Goal: Task Accomplishment & Management: Manage account settings

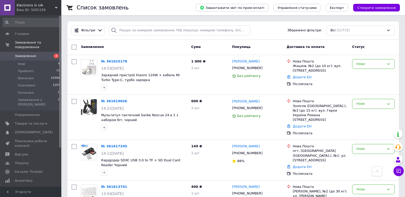
scroll to position [508, 0]
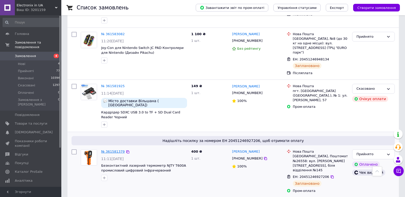
click at [116, 150] on link "№ 361581379" at bounding box center [113, 152] width 24 height 4
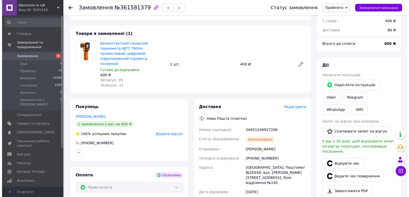
scroll to position [26, 0]
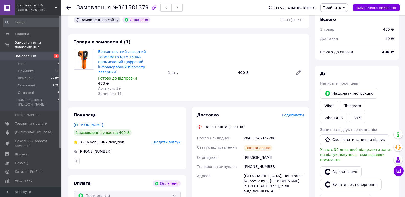
click at [294, 113] on span "Редагувати" at bounding box center [293, 115] width 22 height 4
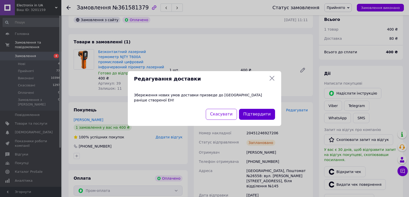
click at [268, 112] on button "Підтвердити" at bounding box center [257, 114] width 36 height 11
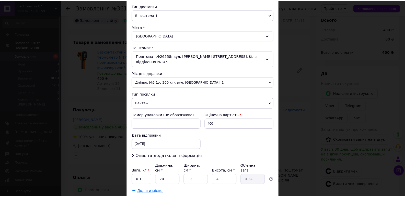
scroll to position [142, 0]
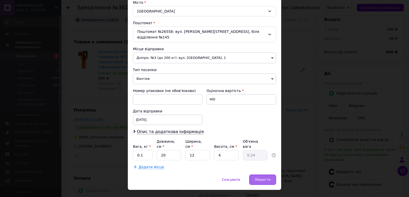
click at [259, 175] on div "Зберегти" at bounding box center [262, 180] width 27 height 10
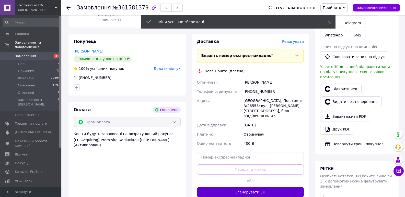
scroll to position [128, 0]
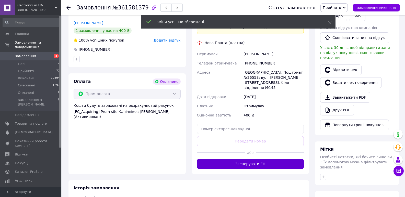
click at [260, 159] on button "Згенерувати ЕН" at bounding box center [250, 164] width 107 height 10
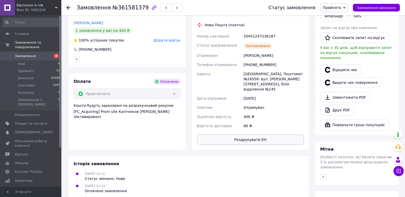
click at [257, 135] on button "Роздрукувати ЕН" at bounding box center [250, 140] width 107 height 10
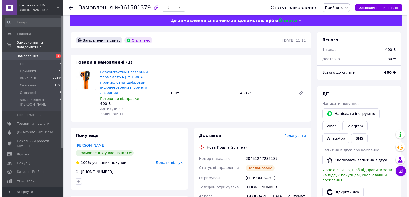
scroll to position [0, 0]
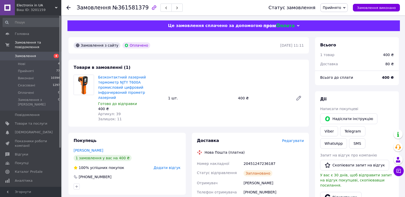
click at [28, 54] on span "Замовлення" at bounding box center [25, 56] width 21 height 5
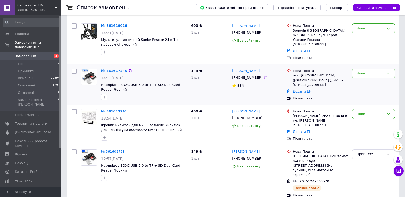
scroll to position [102, 0]
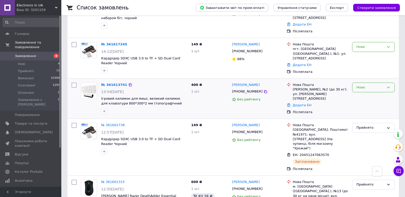
click at [360, 85] on div "Нове" at bounding box center [370, 87] width 28 height 5
click at [361, 93] on li "Прийнято" at bounding box center [373, 97] width 42 height 9
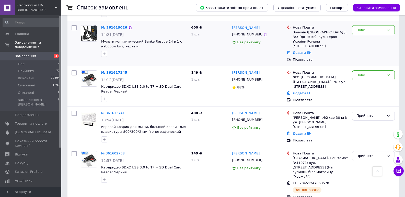
scroll to position [51, 0]
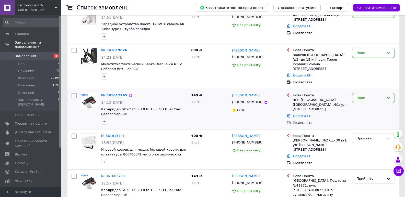
click at [368, 96] on div "Нове" at bounding box center [370, 98] width 28 height 5
click at [366, 104] on li "Прийнято" at bounding box center [373, 108] width 42 height 9
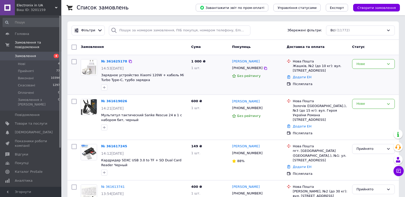
scroll to position [26, 0]
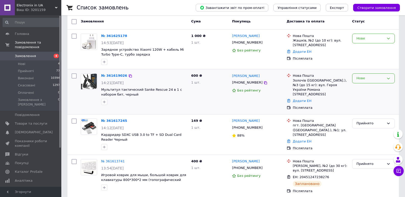
click at [367, 81] on div "Нове" at bounding box center [370, 78] width 28 height 5
click at [363, 89] on li "Прийнято" at bounding box center [373, 89] width 42 height 9
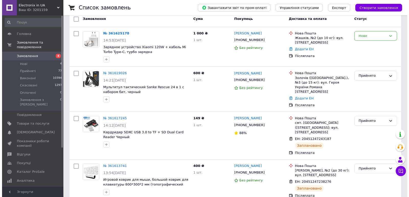
scroll to position [0, 0]
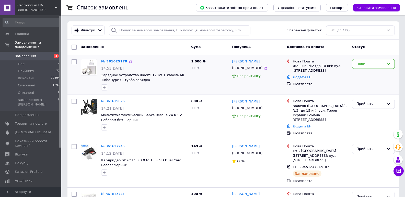
click at [108, 62] on link "№ 361625178" at bounding box center [114, 62] width 26 height 4
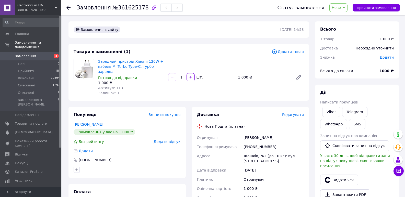
click at [341, 8] on span "Нове" at bounding box center [336, 8] width 9 height 4
click at [342, 18] on li "Прийнято" at bounding box center [342, 18] width 24 height 8
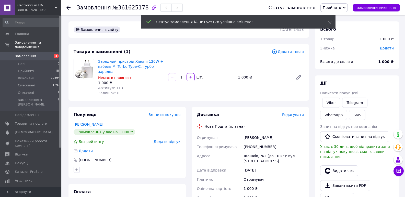
click at [124, 9] on span "№361625178" at bounding box center [130, 8] width 36 height 6
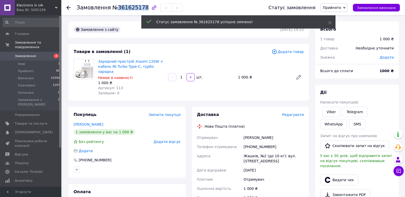
copy span "361625178"
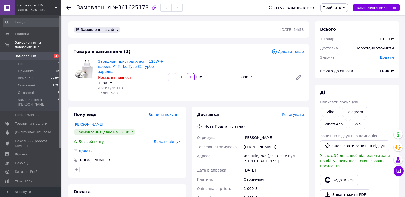
click at [209, 46] on div "Товари в замовленні (1) Додати товар Зарядний пристрій Xiaomi 120W + кабель Mi …" at bounding box center [188, 72] width 240 height 57
click at [207, 47] on div "Товари в замовленні (1) Додати товар Зарядний пристрій Xiaomi 120W + кабель Mi …" at bounding box center [188, 72] width 240 height 57
click at [18, 54] on span "Замовлення" at bounding box center [25, 56] width 21 height 5
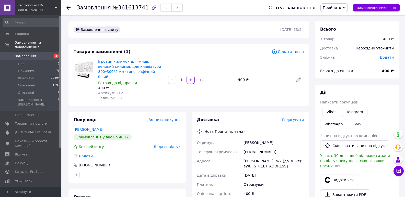
click at [128, 10] on span "№361613741" at bounding box center [130, 8] width 36 height 6
copy span "361613741"
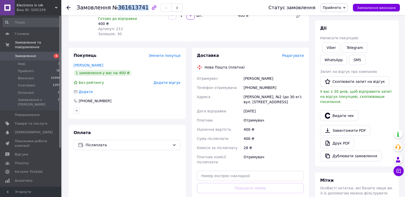
scroll to position [77, 0]
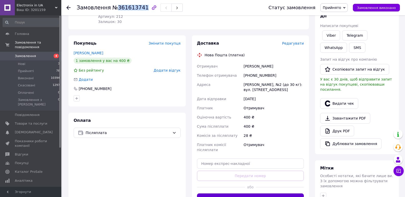
click at [239, 194] on button "Згенерувати ЕН" at bounding box center [250, 199] width 107 height 10
click at [249, 62] on div "Лунич Ярослав" at bounding box center [273, 66] width 62 height 9
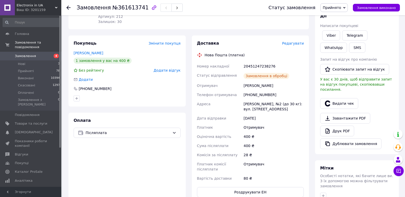
click at [253, 62] on div "20451247238276" at bounding box center [273, 66] width 62 height 9
copy div "20451247238276"
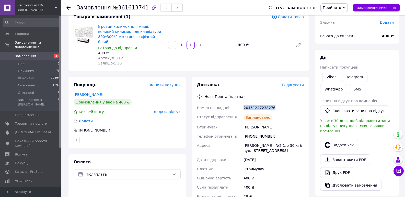
scroll to position [0, 0]
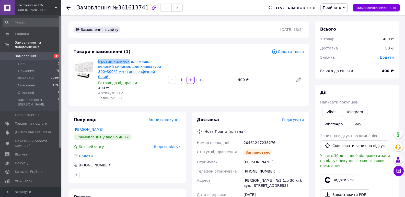
drag, startPoint x: 97, startPoint y: 61, endPoint x: 125, endPoint y: 63, distance: 28.4
click at [125, 63] on div "Ігровий килимок для миші, великий килимок для клавіатури 800*300*2 мм (топограф…" at bounding box center [131, 80] width 70 height 44
copy link "Ігровий килимок"
click at [196, 102] on div "Замовлення з сайту 12.09.2025 | 13:54 Товари в замовленні (1) Додати товар Ігро…" at bounding box center [188, 187] width 247 height 333
click at [347, 119] on link "WhatsApp" at bounding box center [333, 124] width 27 height 10
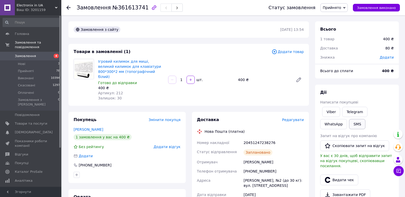
click at [349, 123] on button "SMS" at bounding box center [357, 124] width 16 height 10
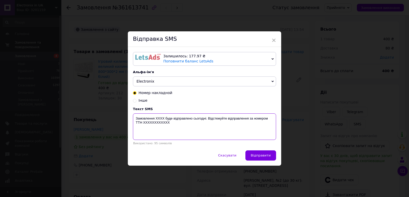
drag, startPoint x: 170, startPoint y: 124, endPoint x: 132, endPoint y: 115, distance: 39.2
click at [133, 115] on div "Замовлення XXXX буде відправлено сьогодні. Відстежуйте відправлення за номером …" at bounding box center [204, 127] width 143 height 27
paste textarea "361613741 Ігровий килимок буде відправлений сьогодні. Номер ТТН: 20451247238276"
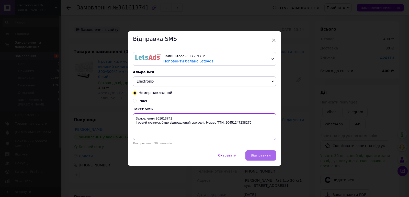
type textarea "Замовлення 361613741 Ігровий килимок буде відправлений сьогодні. Номер ТТН: 204…"
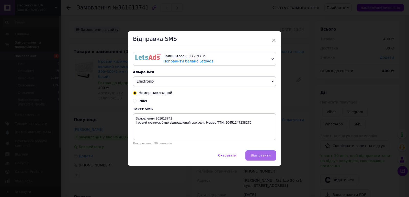
click at [257, 156] on span "Відправити" at bounding box center [261, 156] width 20 height 4
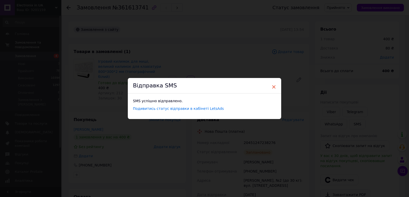
click at [271, 89] on span "×" at bounding box center [273, 87] width 5 height 9
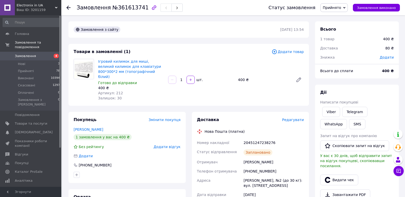
click at [279, 129] on div "Нова Пошта (платна)" at bounding box center [251, 131] width 110 height 5
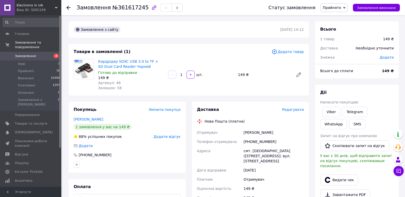
click at [127, 10] on span "№361617245" at bounding box center [130, 8] width 36 height 6
copy span "361617245"
click at [288, 110] on span "Редагувати" at bounding box center [293, 110] width 22 height 4
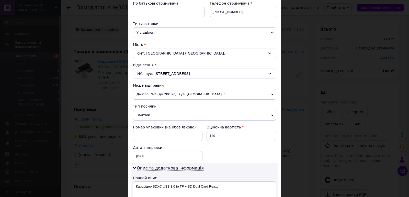
scroll to position [102, 0]
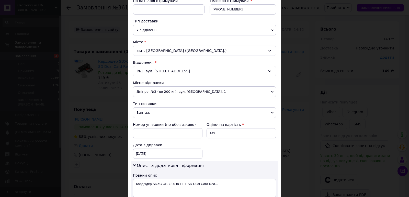
click at [160, 114] on span "Вантаж" at bounding box center [204, 113] width 143 height 11
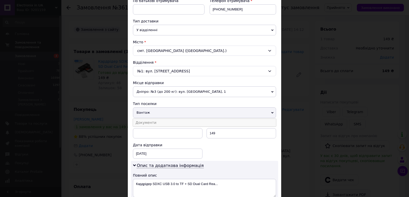
click at [158, 122] on li "Документи" at bounding box center [204, 123] width 143 height 8
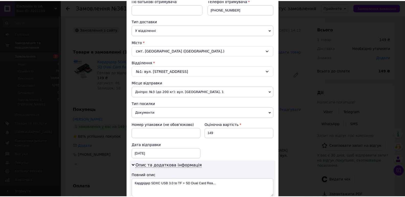
scroll to position [255, 0]
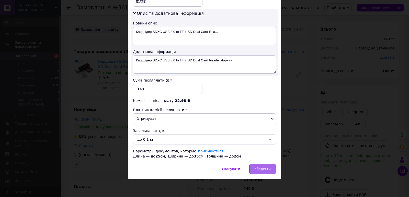
click at [262, 169] on span "Зберегти" at bounding box center [262, 169] width 16 height 4
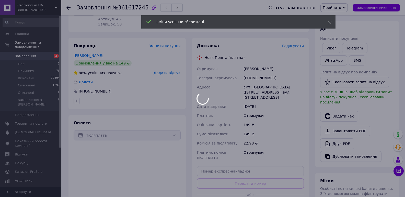
scroll to position [77, 0]
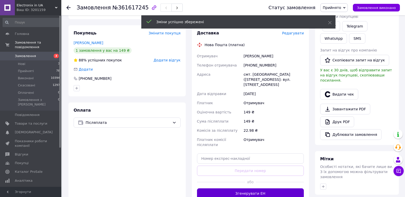
click at [256, 189] on button "Згенерувати ЕН" at bounding box center [250, 194] width 107 height 10
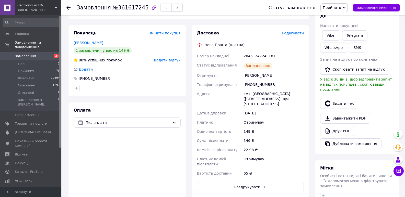
click at [256, 58] on div "20451247243187" at bounding box center [273, 56] width 62 height 9
copy div "20451247243187"
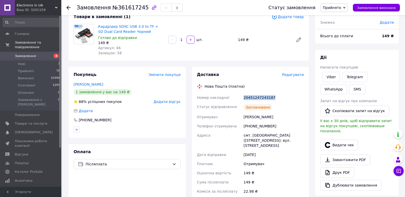
scroll to position [0, 0]
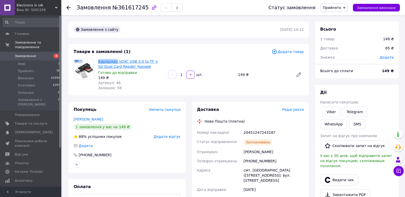
drag, startPoint x: 96, startPoint y: 61, endPoint x: 115, endPoint y: 62, distance: 18.7
click at [115, 62] on div "Кардрідер SDXC USB 3.0 to TF + SD Dual Card Reader Чорний Готово до відправки 1…" at bounding box center [131, 75] width 70 height 34
copy link "Кардрідер"
click at [130, 103] on div "Покупець Змінити покупця Ефрем Светлана 1 замовлення у вас на 149 ₴ 88% успішни…" at bounding box center [126, 137] width 117 height 71
click at [347, 119] on link "WhatsApp" at bounding box center [333, 124] width 27 height 10
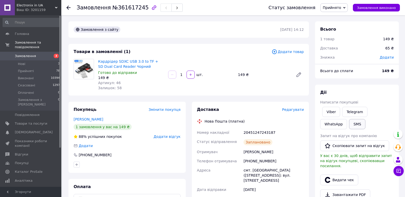
click at [349, 124] on button "SMS" at bounding box center [357, 124] width 16 height 10
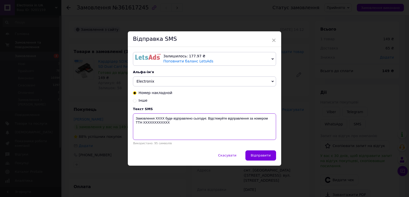
drag, startPoint x: 175, startPoint y: 125, endPoint x: 135, endPoint y: 115, distance: 41.1
click at [135, 115] on textarea "Замовлення XXXX буде відправлено сьогодні. Відстежуйте відправлення за номером …" at bounding box center [204, 127] width 143 height 27
paste textarea "361617245 [PERSON_NAME] буде відправлений сьогодні. Номер ТТН: 20451247243187"
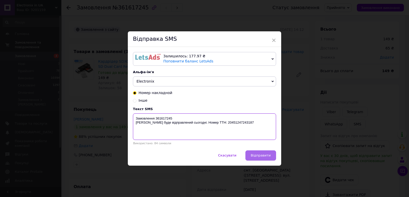
type textarea "Замовлення 361617245 Кардрідер буде відправлений сьогодні. Номер ТТН: 204512472…"
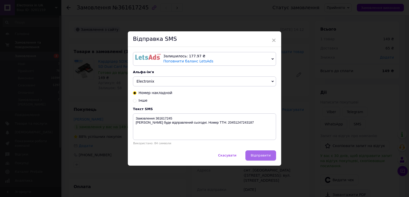
click at [256, 158] on span "Відправити" at bounding box center [261, 156] width 20 height 4
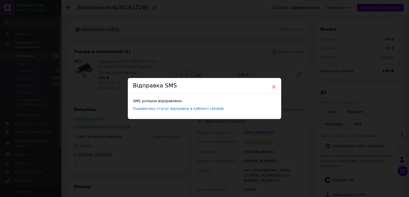
click at [273, 88] on span "×" at bounding box center [273, 87] width 5 height 9
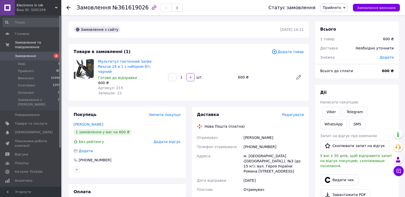
click at [125, 11] on div "Замовлення №361619026" at bounding box center [130, 7] width 106 height 9
copy span "361619026"
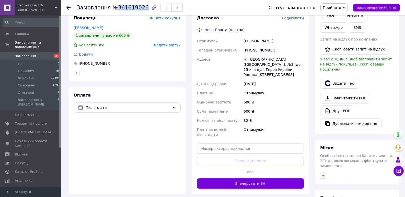
scroll to position [153, 0]
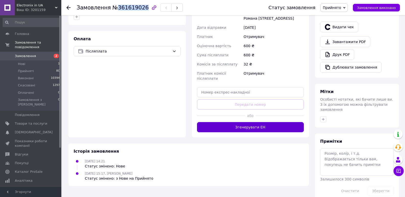
click at [251, 122] on button "Згенерувати ЕН" at bounding box center [250, 127] width 107 height 10
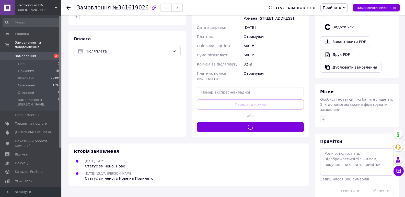
click at [153, 92] on div "Оплата Післяплата" at bounding box center [126, 84] width 117 height 107
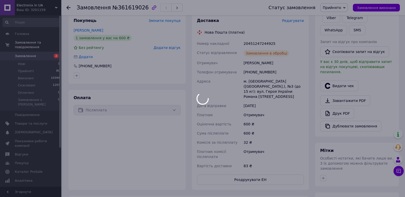
scroll to position [0, 0]
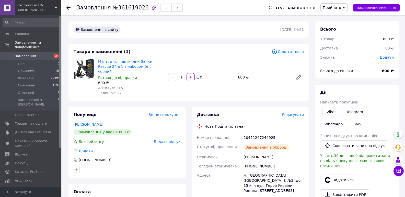
click at [253, 133] on div "20451247244925" at bounding box center [273, 137] width 62 height 9
copy div "20451247244925"
drag, startPoint x: 98, startPoint y: 61, endPoint x: 100, endPoint y: 66, distance: 5.3
click at [100, 66] on div "Мультитул тактичний Sanke Rescue 24 в 1 з набором біт, чорний Готово до відправ…" at bounding box center [131, 77] width 70 height 39
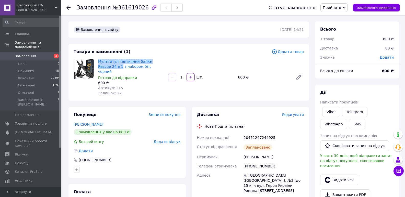
copy link "Мультитул тактичний Sanke Rescue 24 в 1"
click at [133, 129] on div "1 замовлення у вас на 600 ₴" at bounding box center [127, 132] width 107 height 6
click at [347, 119] on link "WhatsApp" at bounding box center [333, 124] width 27 height 10
click at [349, 124] on button "SMS" at bounding box center [357, 124] width 16 height 10
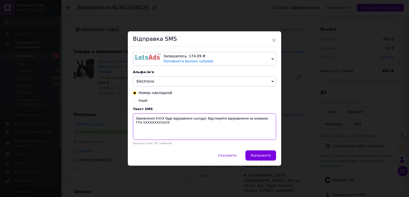
drag, startPoint x: 181, startPoint y: 126, endPoint x: 133, endPoint y: 118, distance: 48.4
click at [133, 118] on textarea "Замовлення XXXX буде відправлено сьогодні. Відстежуйте відправлення за номером …" at bounding box center [204, 127] width 143 height 27
paste textarea "361619026 Мультитул Sanke Rescue 24 в 1 буде відправлений сьогодні. Номер ТТН: …"
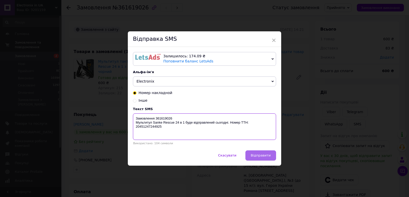
type textarea "Замовлення 361619026 Мультитул Sanke Rescue 24 в 1 буде відправлений сьогодні. …"
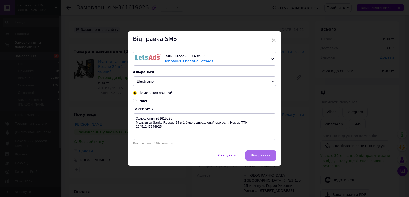
click at [261, 156] on span "Відправити" at bounding box center [261, 156] width 20 height 4
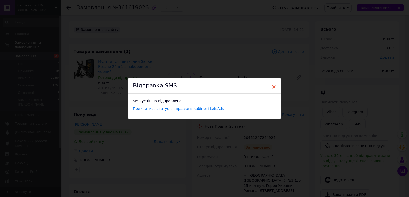
click at [273, 86] on span "×" at bounding box center [273, 87] width 5 height 9
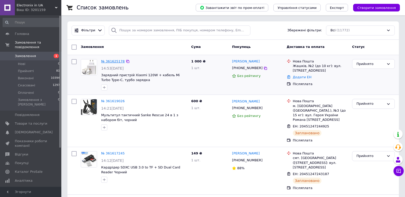
click at [115, 62] on link "№ 361625178" at bounding box center [113, 62] width 24 height 4
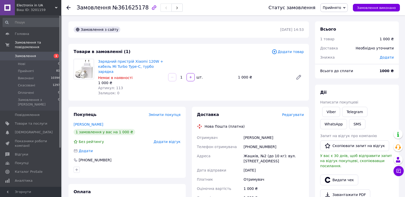
click at [124, 8] on span "№361625178" at bounding box center [130, 8] width 36 height 6
copy span "361625178"
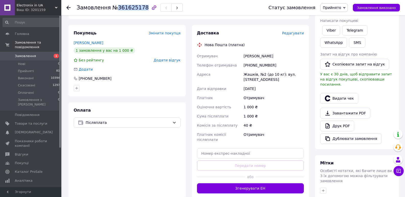
scroll to position [102, 0]
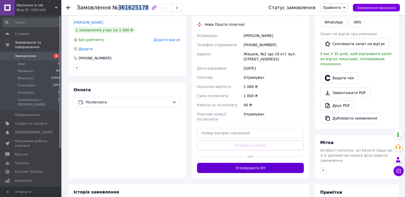
click at [245, 163] on button "Згенерувати ЕН" at bounding box center [250, 168] width 107 height 10
click at [272, 110] on div "Отримувач" at bounding box center [273, 117] width 62 height 14
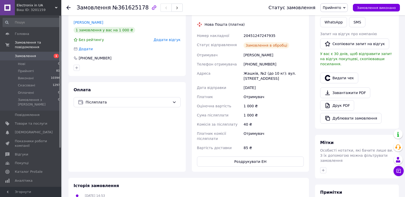
click at [252, 31] on div "20451247247935" at bounding box center [273, 35] width 62 height 9
copy div "20451247247935"
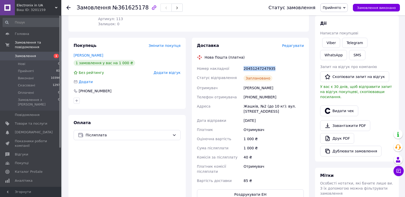
scroll to position [0, 0]
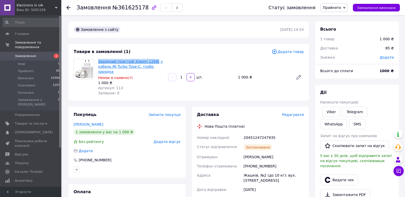
drag, startPoint x: 97, startPoint y: 62, endPoint x: 151, endPoint y: 60, distance: 53.7
click at [151, 60] on div "Зарядний пристрій Xiaomi 120W + кабель Mi Turbo Type-C, турбо зарядка Немає в н…" at bounding box center [131, 77] width 70 height 39
copy link "Зарядний пристрій Xiaomi 120W"
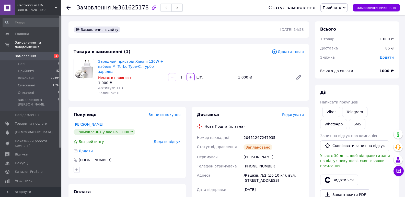
click at [120, 151] on div "Покупець Змінити покупця Приймак Ярослав 1 замовлення у вас на 1 000 ₴ Без рейт…" at bounding box center [126, 142] width 117 height 71
click at [347, 119] on link "WhatsApp" at bounding box center [333, 124] width 27 height 10
click at [258, 162] on div "[PHONE_NUMBER]" at bounding box center [273, 166] width 62 height 9
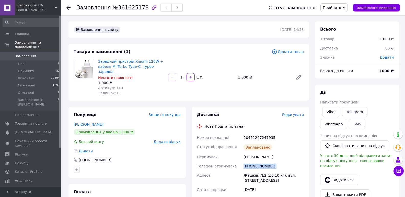
copy div "[PHONE_NUMBER]"
click at [349, 126] on button "SMS" at bounding box center [357, 124] width 16 height 10
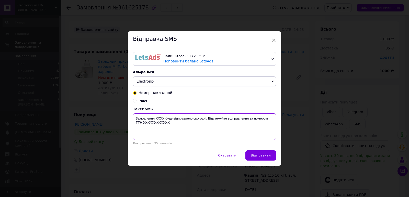
drag, startPoint x: 167, startPoint y: 127, endPoint x: 134, endPoint y: 120, distance: 33.5
click at [134, 120] on textarea "Замовлення XXXX буде відправлено сьогодні. Відстежуйте відправлення за номером …" at bounding box center [204, 127] width 143 height 27
paste textarea "361625178 Зарядний пристрій Xiaomi 120W буде відправлений сьогодні. Номер ТТН: …"
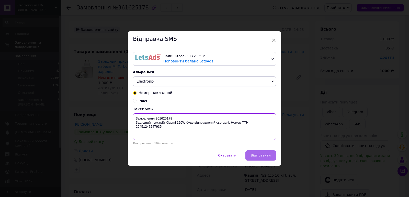
type textarea "Замовлення 361625178 Зарядний пристрій Xiaomi 120W буде відправлений сьогодні. …"
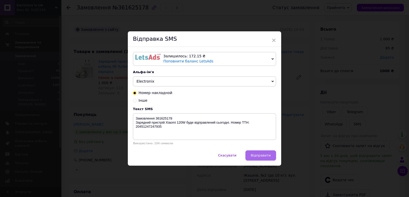
click at [260, 155] on span "Відправити" at bounding box center [261, 156] width 20 height 4
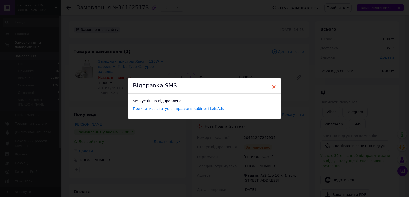
click at [274, 87] on span "×" at bounding box center [273, 87] width 5 height 9
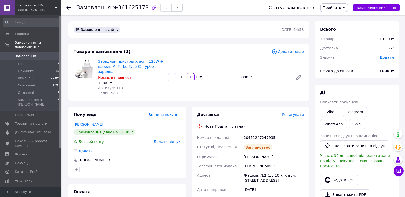
click at [272, 85] on div "Зарядний пристрій Xiaomi 120W + кабель Mi Turbo Type-C, турбо зарядка Немає в н…" at bounding box center [201, 77] width 210 height 39
click at [22, 54] on span "Замовлення" at bounding box center [25, 56] width 21 height 5
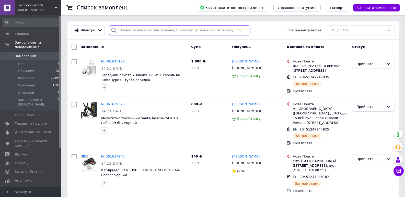
click at [126, 31] on input "search" at bounding box center [179, 31] width 141 height 10
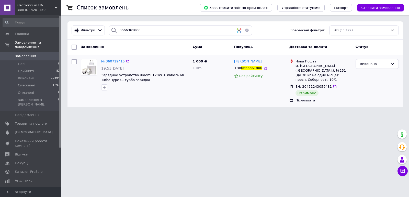
click at [113, 61] on div "Замовлення Cума Покупець Доставка та оплата Статус № 360719415 19:53, 06.09.202…" at bounding box center [234, 73] width 335 height 67
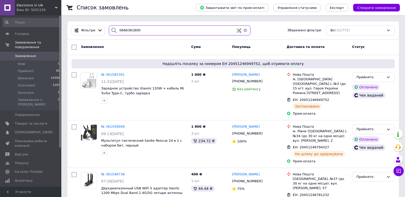
click at [142, 34] on input "0666361800" at bounding box center [179, 31] width 141 height 10
type input "066636180"
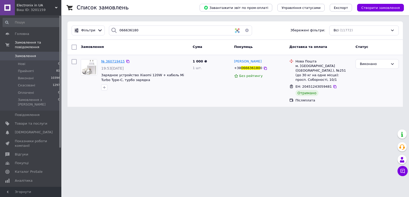
click at [113, 60] on span "№ 360719415" at bounding box center [113, 62] width 24 height 4
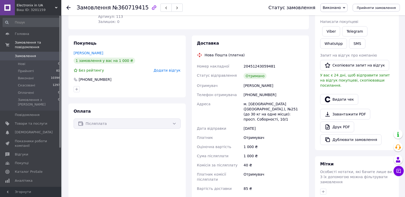
scroll to position [77, 0]
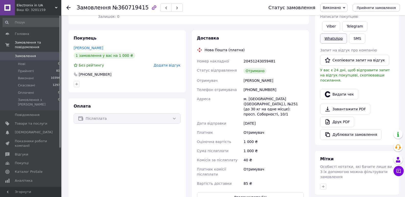
click at [347, 33] on link "WhatsApp" at bounding box center [333, 38] width 27 height 10
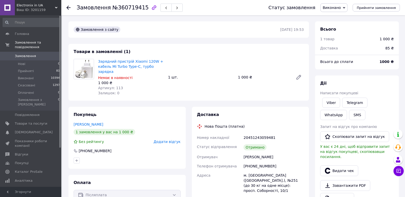
click at [26, 54] on span "Замовлення" at bounding box center [25, 56] width 21 height 5
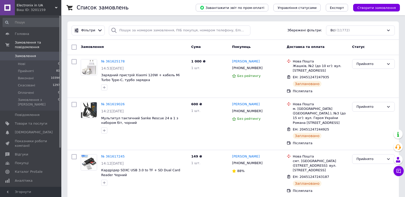
click at [33, 122] on span "Товари та послуги" at bounding box center [31, 124] width 32 height 5
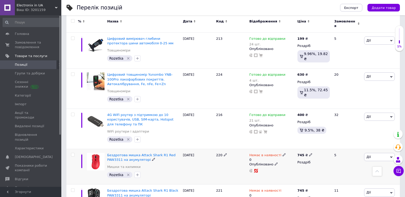
scroll to position [894, 0]
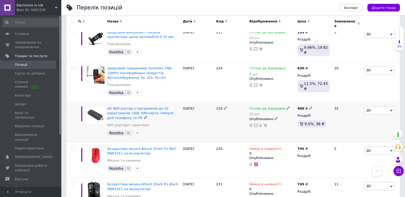
click at [287, 107] on icon at bounding box center [288, 108] width 3 height 3
click at [341, 118] on div "Залишки 21 шт." at bounding box center [322, 126] width 64 height 16
click at [290, 124] on input "21" at bounding box center [309, 129] width 39 height 10
type input "22"
click at [287, 107] on icon at bounding box center [288, 108] width 3 height 3
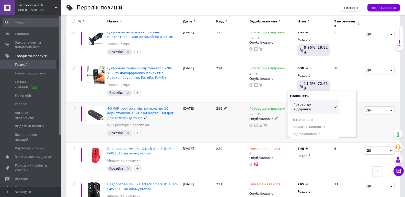
click at [344, 118] on div "Залишки" at bounding box center [322, 120] width 64 height 5
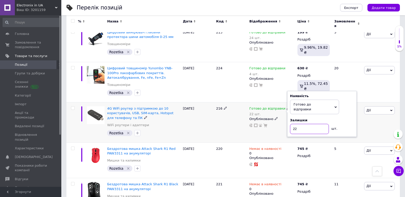
click at [293, 124] on input "22" at bounding box center [309, 129] width 39 height 10
type input "25"
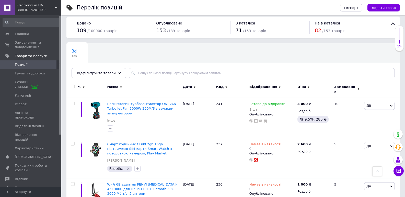
scroll to position [0, 0]
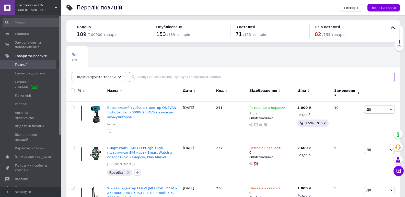
click at [136, 78] on input "text" at bounding box center [262, 77] width 266 height 10
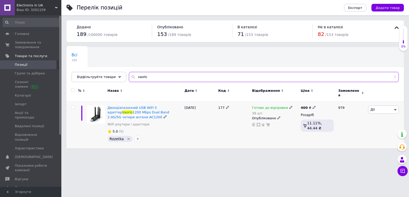
type input "vaorlo"
click at [289, 106] on icon at bounding box center [290, 107] width 3 height 3
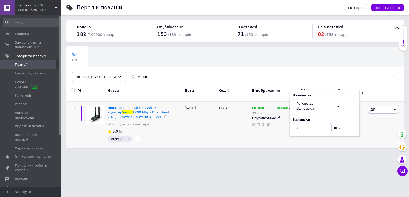
click at [350, 118] on div "Залишки 39 шт." at bounding box center [324, 126] width 64 height 16
drag, startPoint x: 297, startPoint y: 120, endPoint x: 291, endPoint y: 120, distance: 6.4
click at [291, 120] on div "Наявність Готово до відправки В наявності Немає в наявності Під замовлення Зали…" at bounding box center [324, 113] width 69 height 46
type input "40"
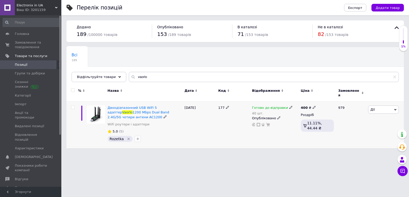
click at [289, 106] on icon at bounding box center [290, 107] width 3 height 3
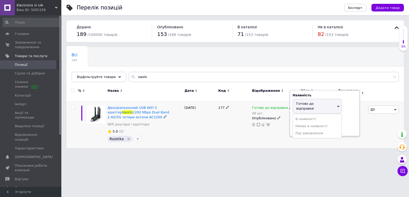
click at [347, 118] on div "Залишки" at bounding box center [324, 120] width 64 height 5
drag, startPoint x: 300, startPoint y: 122, endPoint x: 296, endPoint y: 122, distance: 4.3
click at [296, 123] on input "40" at bounding box center [311, 128] width 39 height 10
type input "38"
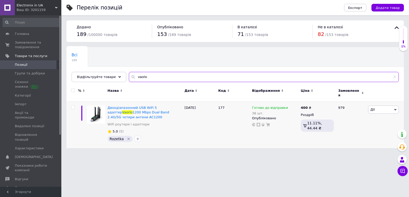
click at [143, 75] on input "vaorlo" at bounding box center [264, 77] width 270 height 10
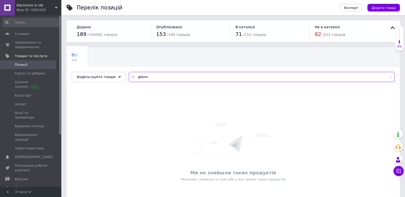
click at [142, 78] on input "gekmn" at bounding box center [262, 77] width 266 height 10
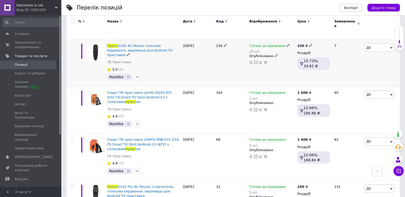
scroll to position [559, 0]
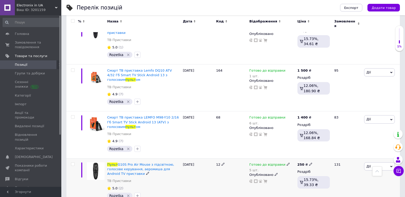
type input "пульт"
click at [287, 163] on icon at bounding box center [288, 164] width 3 height 3
click at [343, 174] on div "Залишки" at bounding box center [322, 176] width 64 height 5
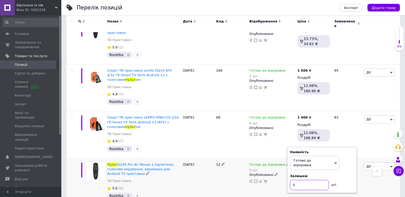
drag, startPoint x: 302, startPoint y: 130, endPoint x: 292, endPoint y: 131, distance: 9.5
click at [292, 180] on input "5" at bounding box center [309, 185] width 39 height 10
type input "6"
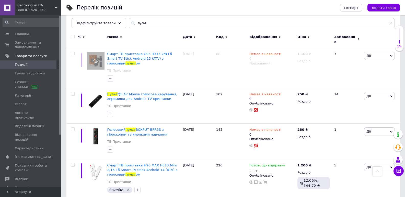
scroll to position [0, 0]
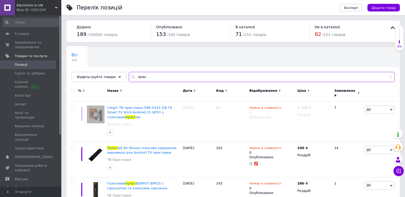
click at [152, 77] on input "пульт" at bounding box center [262, 77] width 266 height 10
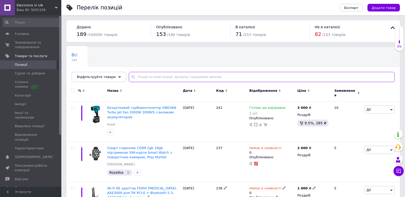
scroll to position [77, 0]
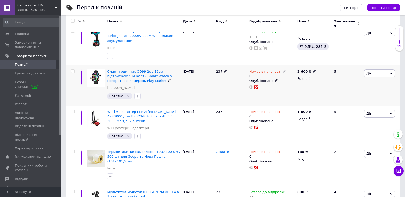
click at [283, 70] on use at bounding box center [284, 71] width 3 height 3
click at [293, 89] on li "Готово до відправки" at bounding box center [311, 92] width 49 height 7
drag, startPoint x: 295, startPoint y: 81, endPoint x: 287, endPoint y: 81, distance: 8.2
click at [287, 87] on input "0" at bounding box center [305, 92] width 39 height 10
type input "1"
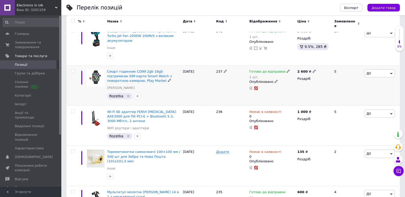
scroll to position [0, 0]
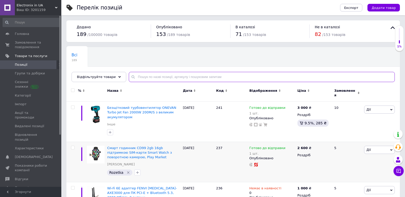
click at [154, 76] on input "text" at bounding box center [262, 77] width 266 height 10
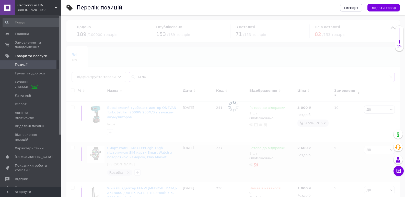
type input "ЬГЛФК"
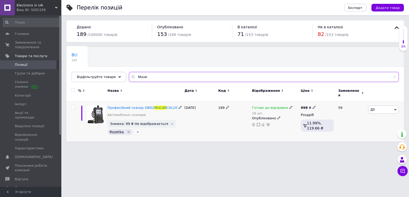
type input "Mucar"
click at [289, 106] on use at bounding box center [290, 107] width 3 height 3
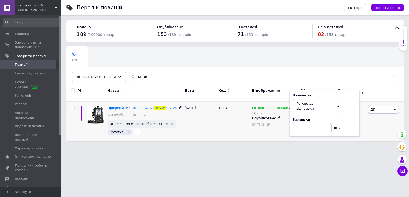
click at [346, 118] on div "Залишки" at bounding box center [324, 120] width 64 height 5
drag, startPoint x: 303, startPoint y: 122, endPoint x: 298, endPoint y: 122, distance: 4.3
click at [298, 123] on input "16" at bounding box center [311, 128] width 39 height 10
type input "15"
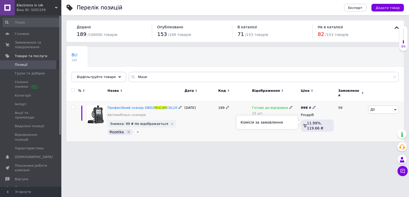
click at [305, 124] on icon at bounding box center [305, 126] width 4 height 4
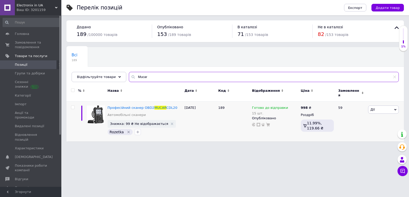
click at [147, 76] on input "Mucar" at bounding box center [264, 77] width 270 height 10
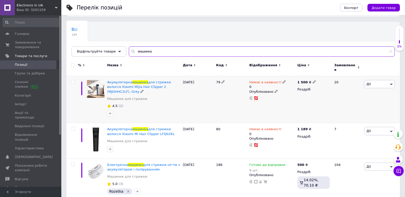
scroll to position [27, 0]
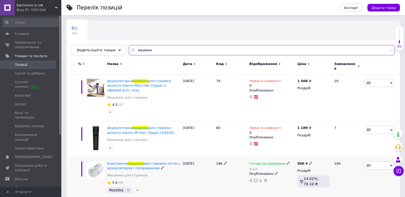
type input "машинка"
click at [287, 162] on icon at bounding box center [288, 163] width 3 height 3
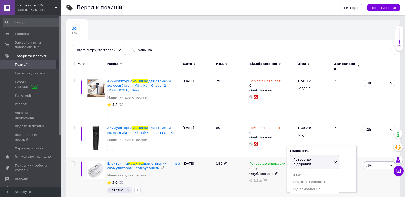
click at [342, 173] on div "Залишки" at bounding box center [322, 175] width 64 height 5
drag, startPoint x: 302, startPoint y: 172, endPoint x: 289, endPoint y: 172, distance: 12.8
click at [289, 172] on div "Наявність Готово до відправки В наявності Немає в наявності Під замовлення Зали…" at bounding box center [321, 169] width 69 height 46
type input "10"
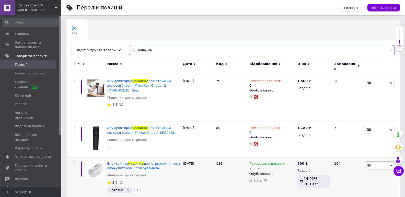
click at [153, 49] on input "машинка" at bounding box center [262, 50] width 266 height 10
type input "К"
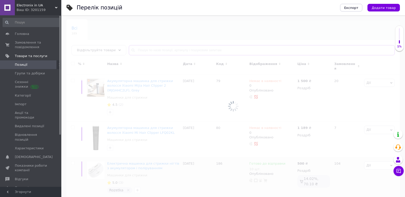
type input "К"
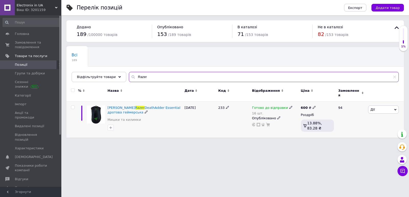
type input "Razer"
click at [289, 106] on icon at bounding box center [290, 107] width 3 height 3
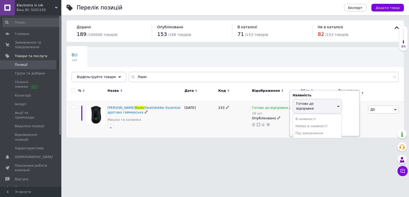
click at [347, 118] on div "Залишки 16 шт." at bounding box center [324, 126] width 64 height 16
drag, startPoint x: 298, startPoint y: 121, endPoint x: 290, endPoint y: 121, distance: 7.9
click at [290, 121] on div "Наявність Готово до відправки В наявності Немає в наявності Під замовлення Зали…" at bounding box center [324, 113] width 69 height 46
type input "23"
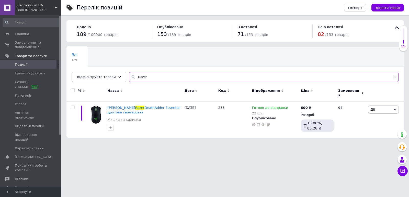
click at [141, 79] on input "Razer" at bounding box center [264, 77] width 270 height 10
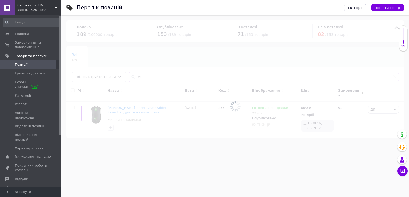
type input "v"
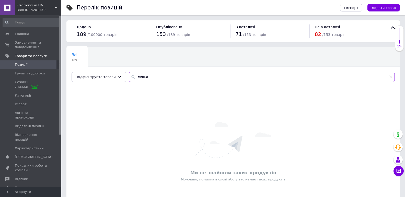
click at [152, 77] on input "мишка" at bounding box center [262, 77] width 266 height 10
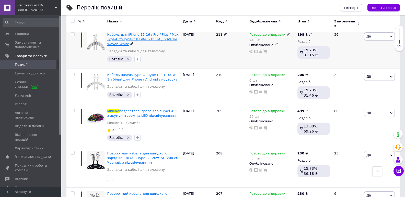
scroll to position [1222, 0]
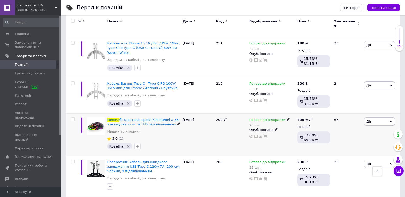
type input "мишка"
click at [280, 118] on span "Готово до відправки" at bounding box center [267, 120] width 36 height 5
click at [344, 129] on div "Залишки" at bounding box center [322, 131] width 64 height 5
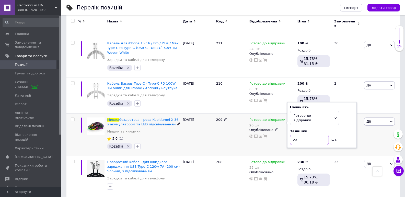
click at [295, 135] on input "20" at bounding box center [309, 140] width 39 height 10
type input "24"
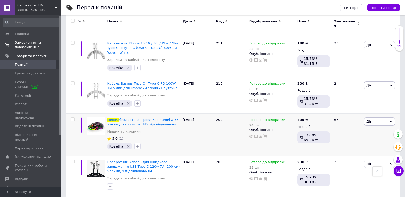
scroll to position [1068, 0]
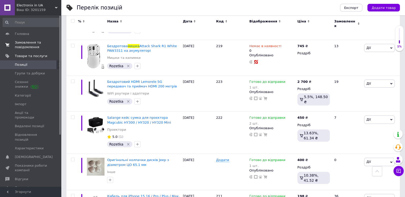
click at [27, 44] on span "Замовлення та повідомлення" at bounding box center [31, 44] width 32 height 9
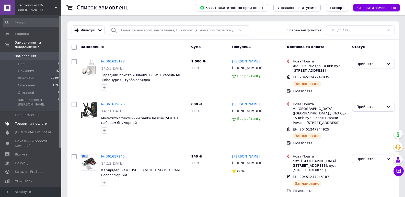
click at [30, 122] on span "Товари та послуги" at bounding box center [31, 124] width 32 height 5
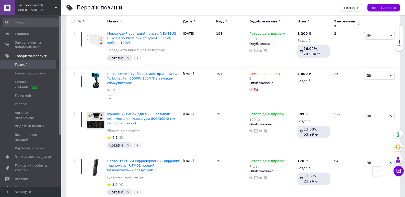
scroll to position [1839, 0]
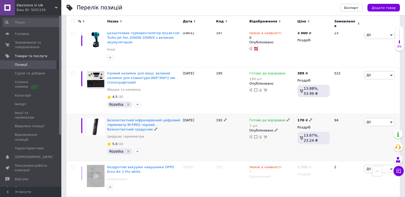
click at [287, 119] on icon at bounding box center [288, 120] width 3 height 3
click at [345, 130] on div "Залишки" at bounding box center [322, 132] width 64 height 5
drag, startPoint x: 299, startPoint y: 73, endPoint x: 289, endPoint y: 73, distance: 9.5
click at [290, 136] on input "7" at bounding box center [309, 141] width 39 height 10
type input "15"
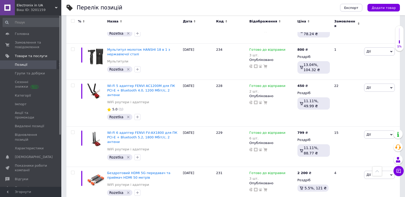
scroll to position [255, 0]
click at [287, 172] on icon at bounding box center [288, 173] width 3 height 3
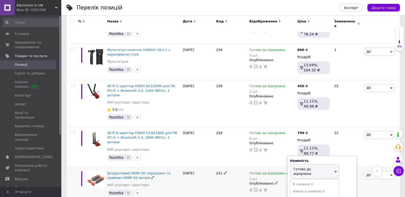
click at [344, 183] on div "Залишки" at bounding box center [322, 185] width 64 height 5
click at [285, 171] on div "Готово до відправки 3 шт. Наявність Готово до відправки В наявності Немає в ная…" at bounding box center [271, 181] width 45 height 21
type input "5"
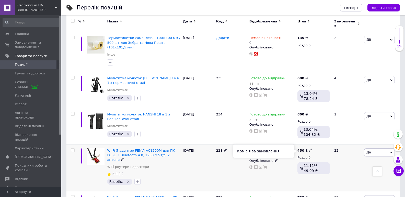
scroll to position [0, 0]
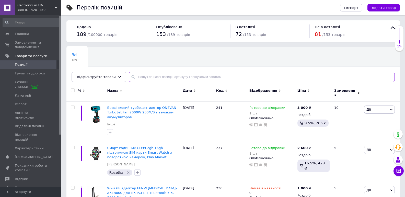
click at [173, 74] on input "text" at bounding box center [262, 77] width 266 height 10
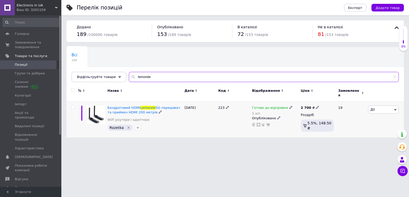
type input "lemorele"
click at [289, 106] on use at bounding box center [290, 107] width 3 height 3
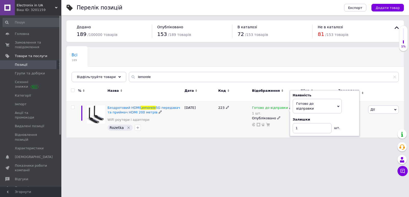
click at [350, 118] on div "Залишки 1 шт." at bounding box center [324, 126] width 64 height 16
click at [293, 123] on input "1" at bounding box center [311, 128] width 39 height 10
type input "2"
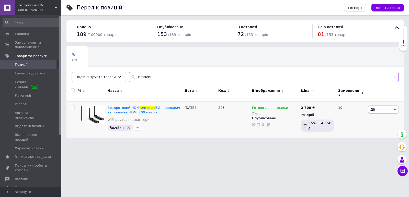
click at [143, 75] on input "lemorele" at bounding box center [264, 77] width 270 height 10
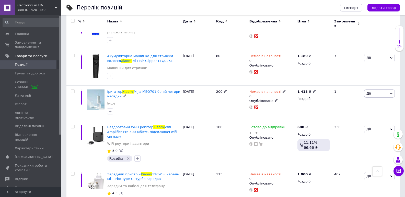
scroll to position [536, 0]
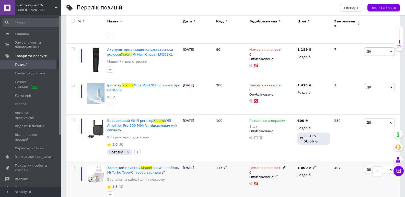
type input "xiaomi"
click at [283, 166] on icon at bounding box center [284, 167] width 3 height 3
click at [303, 185] on li "Готово до відправки" at bounding box center [311, 188] width 49 height 7
drag, startPoint x: 289, startPoint y: 148, endPoint x: 285, endPoint y: 148, distance: 4.1
click at [285, 150] on div "Наявність Готово до відправки В наявності Немає в наявності Під замовлення Зали…" at bounding box center [318, 173] width 69 height 46
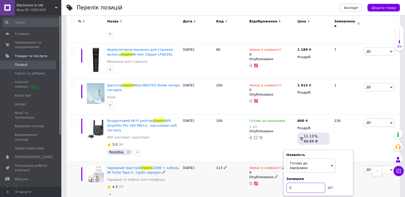
type input "1"
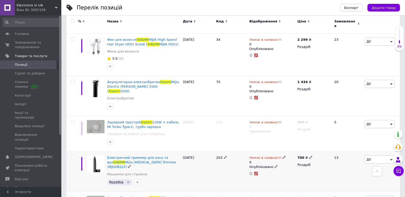
scroll to position [0, 0]
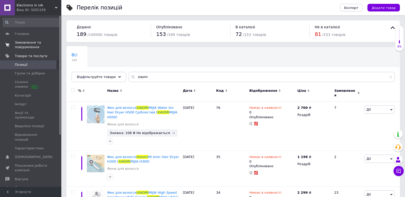
click at [18, 47] on span "Замовлення та повідомлення" at bounding box center [31, 44] width 32 height 9
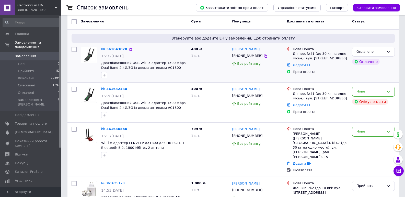
scroll to position [51, 0]
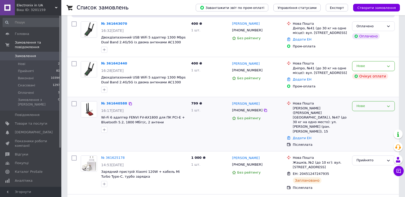
click at [363, 105] on div "Нове" at bounding box center [370, 106] width 28 height 5
click at [361, 116] on li "Прийнято" at bounding box center [373, 116] width 42 height 9
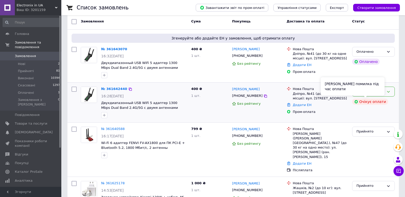
click at [389, 93] on icon at bounding box center [388, 92] width 4 height 4
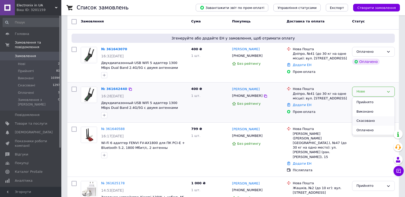
click at [366, 119] on li "Скасовано" at bounding box center [373, 120] width 42 height 9
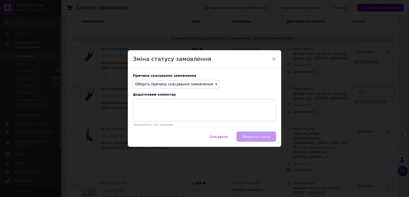
click at [199, 81] on span "Оберіть причину скасування замовлення" at bounding box center [176, 84] width 87 height 9
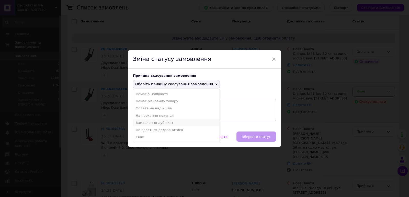
click at [151, 124] on li "Замовлення-дублікат" at bounding box center [176, 123] width 86 height 7
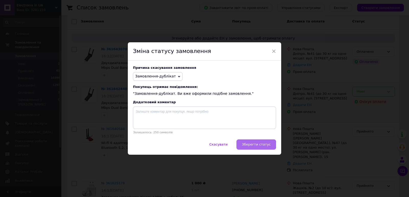
click at [251, 143] on span "Зберегти статус" at bounding box center [256, 145] width 29 height 4
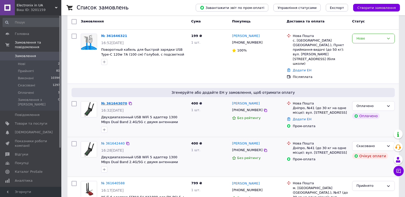
click at [108, 102] on link "№ 361643070" at bounding box center [114, 104] width 26 height 4
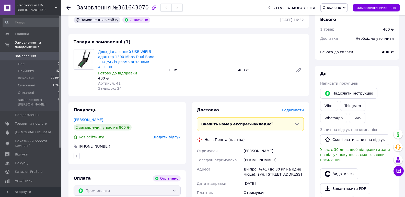
click at [130, 8] on span "№361643070" at bounding box center [130, 8] width 36 height 6
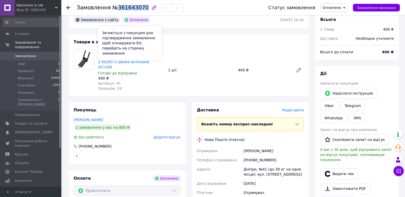
copy span "361643070"
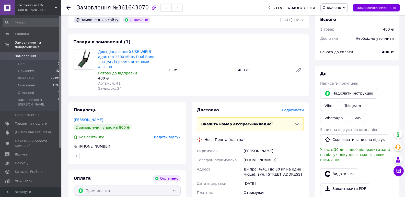
click at [275, 89] on div "Товари в замовленні (1) Двохдіапазонний USB WiFi 5 адаптер 1300 Mbps Dual Band …" at bounding box center [188, 65] width 240 height 62
click at [289, 108] on span "Редагувати" at bounding box center [293, 110] width 22 height 4
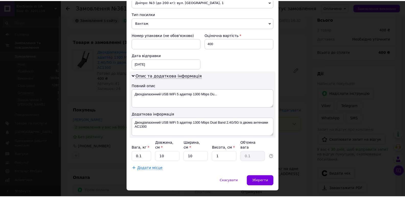
scroll to position [199, 0]
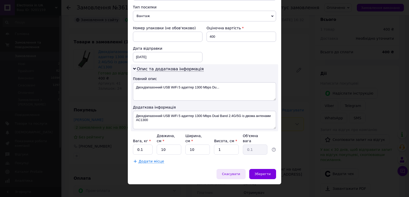
click at [236, 172] on span "Скасувати" at bounding box center [231, 174] width 18 height 4
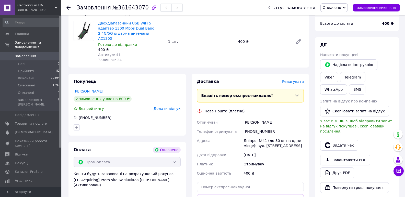
scroll to position [102, 0]
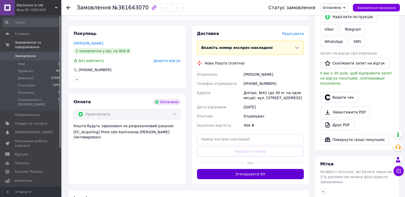
click at [258, 169] on button "Згенерувати ЕН" at bounding box center [250, 174] width 107 height 10
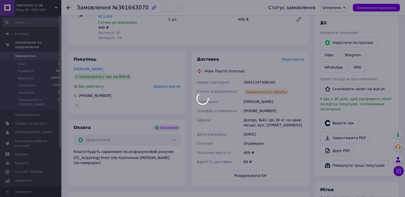
scroll to position [26, 0]
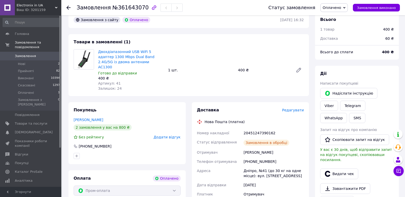
click at [256, 129] on div "20451247390162" at bounding box center [273, 133] width 62 height 9
copy div "20451247390162"
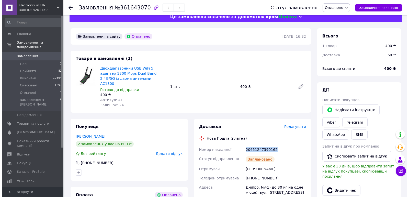
scroll to position [0, 0]
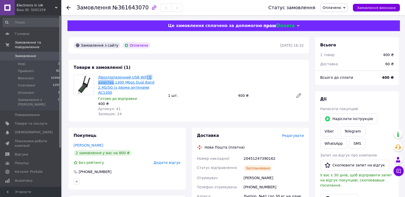
drag, startPoint x: 161, startPoint y: 78, endPoint x: 140, endPoint y: 77, distance: 20.7
click at [140, 77] on span "Двохдіапазонний USB WiFi 5 адаптер 1300 Mbps Dual Band 2.4G/5G із двома антенам…" at bounding box center [131, 85] width 66 height 20
click at [166, 77] on div "Двохдіапазонний USB WiFi 5 адаптер 1300 Mbps Dual Band 2.4G/5G із двома антенам…" at bounding box center [131, 96] width 70 height 44
drag, startPoint x: 163, startPoint y: 77, endPoint x: 136, endPoint y: 77, distance: 26.6
click at [136, 77] on span "Двохдіапазонний USB WiFi 5 адаптер 1300 Mbps Dual Band 2.4G/5G із двома антенам…" at bounding box center [131, 85] width 66 height 20
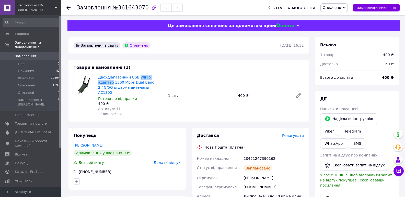
copy link "WiFi 5 адаптер"
click at [136, 115] on div "Товари в замовленні (1) Двохдіапазонний USB WiFi 5 адаптер 1300 Mbps Dual Band …" at bounding box center [188, 91] width 240 height 62
click at [365, 139] on button "SMS" at bounding box center [357, 144] width 16 height 10
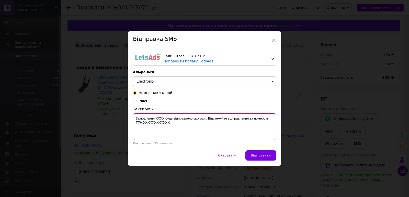
drag, startPoint x: 176, startPoint y: 129, endPoint x: 133, endPoint y: 114, distance: 45.5
click at [133, 114] on div "Текст SMS Замовлення XXXX буде відправлено сьогодні. Відстежуйте відправлення з…" at bounding box center [204, 126] width 143 height 38
paste textarea "361643070 WiFi 5 адаптер буде відправлений завтра. Номер ТТН: 20451247390162"
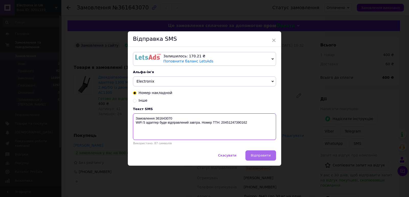
type textarea "Замовлення 361643070 WiFi 5 адаптер буде відправлений завтра. Номер ТТН: 204512…"
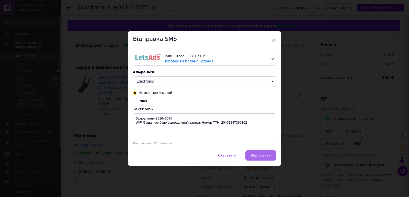
click at [271, 158] on button "Відправити" at bounding box center [260, 156] width 31 height 10
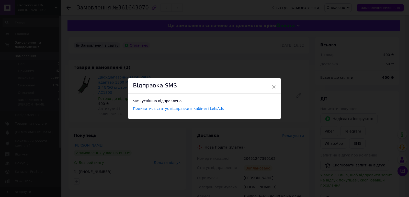
click at [275, 87] on div "Відправка SMS" at bounding box center [204, 86] width 153 height 16
click at [273, 86] on span "×" at bounding box center [273, 87] width 5 height 9
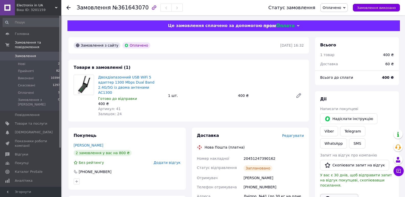
click at [336, 194] on button "Видати чек" at bounding box center [339, 199] width 38 height 11
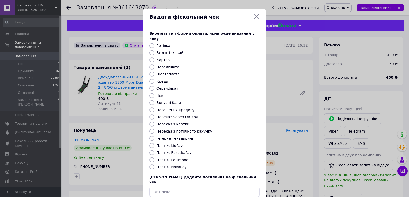
click at [151, 150] on input "Платіж RozetkaPay" at bounding box center [151, 152] width 5 height 5
radio input "true"
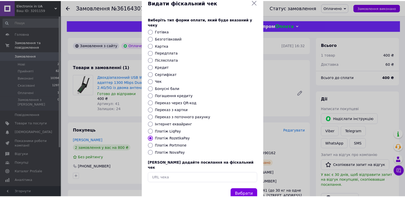
scroll to position [22, 0]
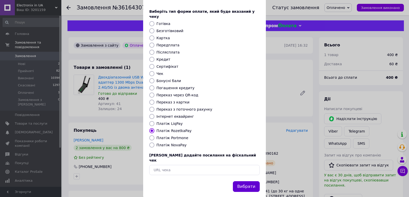
click at [243, 182] on button "Вибрати" at bounding box center [246, 187] width 27 height 11
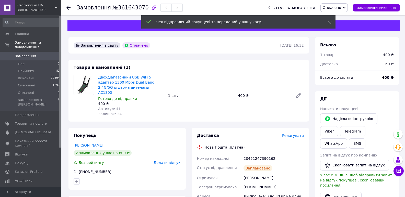
click at [32, 54] on span "Замовлення" at bounding box center [25, 56] width 21 height 5
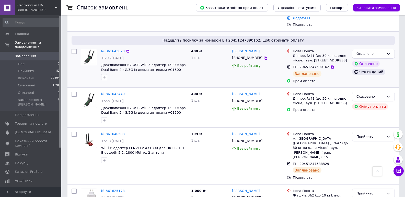
scroll to position [102, 0]
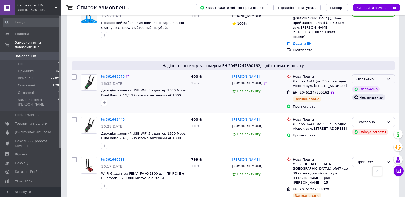
click at [380, 77] on div "Оплачено" at bounding box center [370, 79] width 28 height 5
click at [366, 85] on li "Прийнято" at bounding box center [373, 89] width 42 height 9
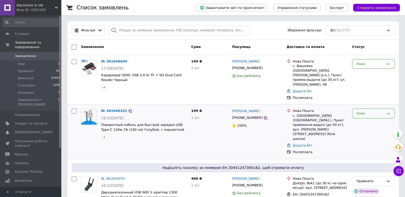
click at [359, 111] on div "Нове" at bounding box center [370, 113] width 28 height 5
click at [361, 120] on li "Прийнято" at bounding box center [373, 124] width 42 height 9
click at [118, 62] on link "№ 361648649" at bounding box center [114, 62] width 26 height 4
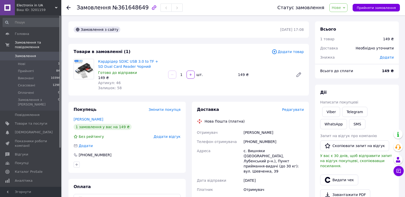
click at [133, 9] on span "№361648649" at bounding box center [130, 8] width 36 height 6
copy span "361648649"
click at [347, 9] on span "Нове" at bounding box center [338, 7] width 18 height 9
click at [345, 16] on li "Прийнято" at bounding box center [342, 18] width 24 height 8
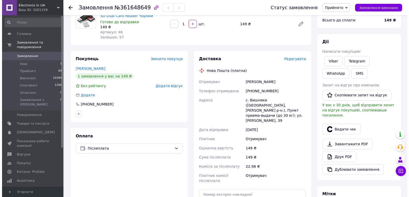
scroll to position [51, 0]
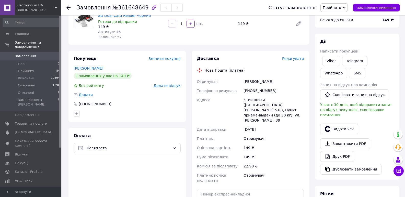
click at [293, 59] on span "Редагувати" at bounding box center [293, 59] width 22 height 4
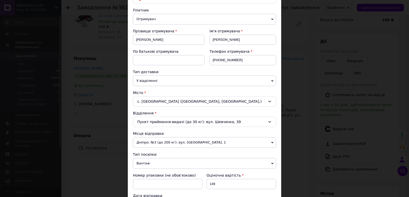
scroll to position [128, 0]
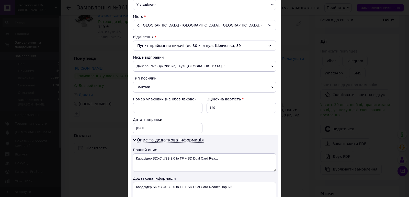
click at [144, 88] on span "Вантаж" at bounding box center [204, 87] width 143 height 11
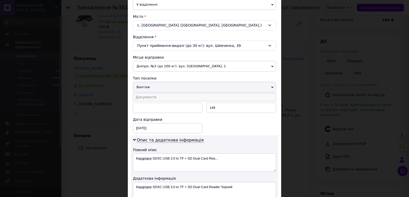
click at [149, 98] on li "Документи" at bounding box center [204, 97] width 143 height 8
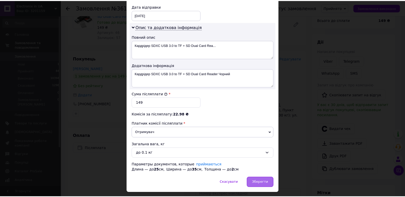
scroll to position [255, 0]
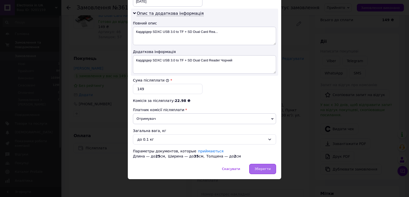
click at [259, 169] on span "Зберегти" at bounding box center [262, 169] width 16 height 4
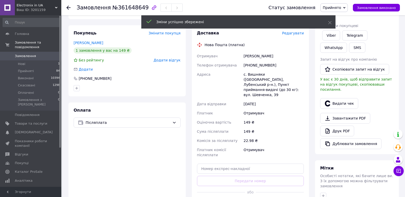
scroll to position [128, 0]
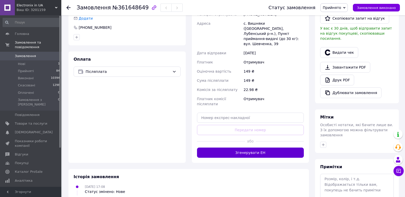
click at [250, 148] on button "Згенерувати ЕН" at bounding box center [250, 153] width 107 height 10
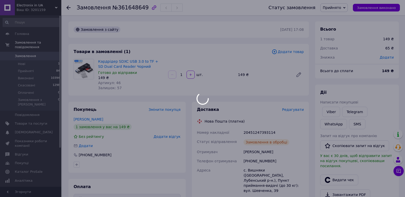
scroll to position [26, 0]
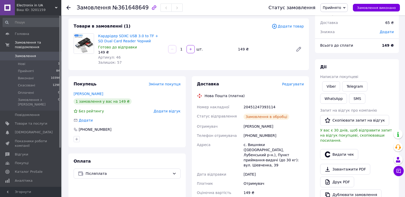
click at [259, 108] on div "20451247393114" at bounding box center [273, 107] width 62 height 9
copy div "20451247393114"
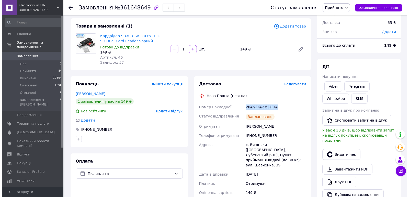
scroll to position [0, 0]
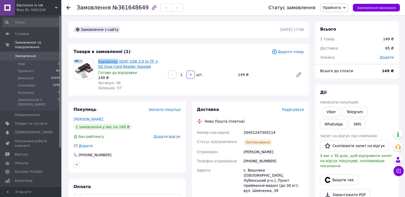
drag, startPoint x: 98, startPoint y: 62, endPoint x: 114, endPoint y: 62, distance: 16.9
click at [114, 62] on div "Кардрідер SDXC USB 3.0 to TF + SD Dual Card Reader Чорний Готово до відправки 1…" at bounding box center [131, 75] width 70 height 34
copy link "Кардрідер"
click at [130, 130] on div "1 замовлення у вас на 149 ₴" at bounding box center [127, 127] width 107 height 6
click at [349, 125] on button "SMS" at bounding box center [357, 124] width 16 height 10
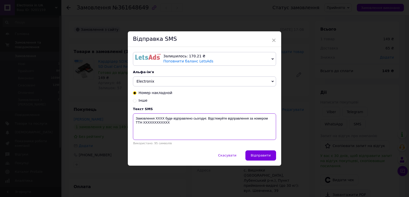
drag, startPoint x: 178, startPoint y: 128, endPoint x: 134, endPoint y: 115, distance: 45.8
click at [134, 115] on textarea "Замовлення XXXX буде відправлено сьогодні. Відстежуйте відправлення за номером …" at bounding box center [204, 127] width 143 height 27
paste textarea "361648649 Кардрідер буде відправлений завтра. Номер ТТН: 20451247393114"
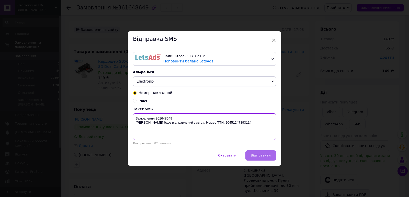
type textarea "Замовлення 361648649 Кардрідер буде відправлений завтра. Номер ТТН: 20451247393…"
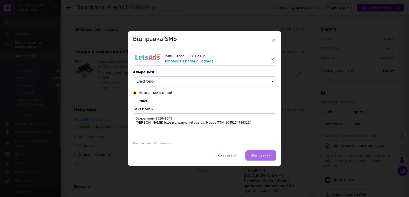
click at [274, 153] on button "Відправити" at bounding box center [260, 156] width 31 height 10
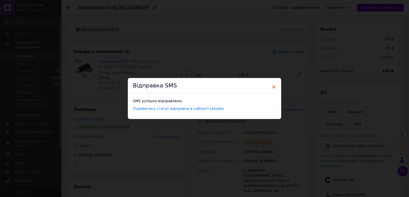
click at [271, 87] on span "×" at bounding box center [273, 87] width 5 height 9
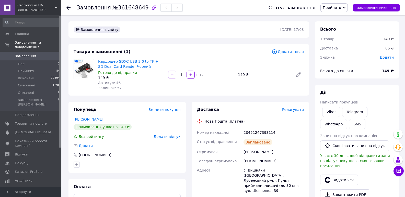
click at [21, 54] on span "Замовлення" at bounding box center [25, 56] width 21 height 5
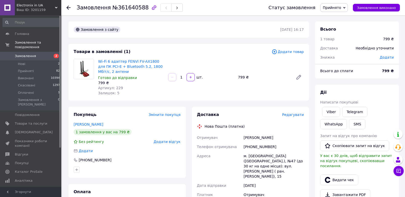
click at [121, 9] on span "№361640588" at bounding box center [130, 8] width 36 height 6
copy span "361640588"
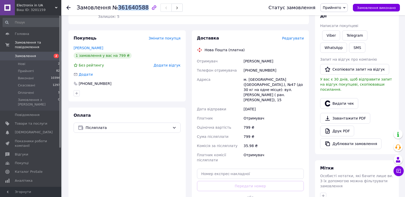
scroll to position [128, 0]
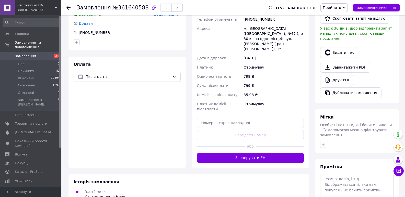
click at [275, 100] on div "Отримувач" at bounding box center [273, 107] width 62 height 14
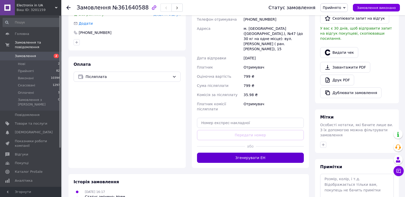
click at [249, 153] on button "Згенерувати ЕН" at bounding box center [250, 158] width 107 height 10
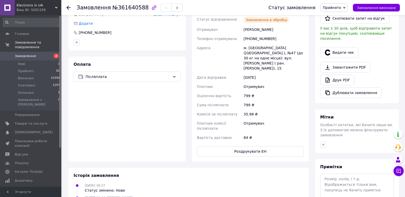
scroll to position [51, 0]
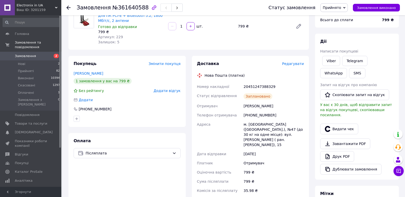
click at [264, 86] on div "20451247388329" at bounding box center [273, 86] width 62 height 9
copy div "20451247388329"
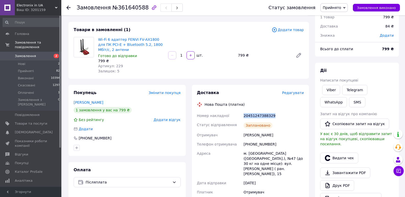
scroll to position [0, 0]
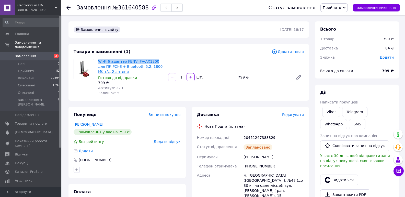
drag, startPoint x: 98, startPoint y: 62, endPoint x: 152, endPoint y: 63, distance: 54.2
click at [152, 63] on div "Wi-Fi 6 адаптер FENVI FV-AX1800 для ПК PCI-E + Bluetooth 5.2, 1800 Мбіт/с, 2 ан…" at bounding box center [131, 77] width 70 height 39
copy link "Wi-Fi 6 адаптер FENVI FV-AX1800"
click at [349, 124] on button "SMS" at bounding box center [357, 124] width 16 height 10
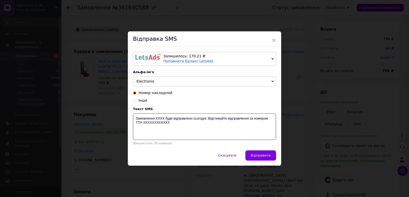
drag, startPoint x: 180, startPoint y: 127, endPoint x: 132, endPoint y: 118, distance: 49.1
click at [132, 118] on div "Залишилось: 170.21 ₴ Поповнити баланс LetsAds Підключити SMSClub Альфа-ім'я Ele…" at bounding box center [204, 98] width 153 height 103
paste textarea "Замовлення 361640588 Wi-Fi 6 адаптер FENVI FV-AX1800 буде відправлений завтра. …"
click at [135, 122] on textarea "Замовлення 361640588 Wi-Fi 6 адаптер FENVI FV-AX1800 буде відправлений завтра. …" at bounding box center [204, 127] width 143 height 27
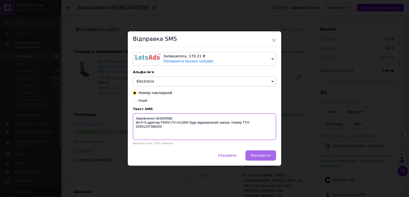
type textarea "Замовлення 361640588 Wi-Fi 6 адаптер FENVI FV-AX1800 буде відправлений завтра. …"
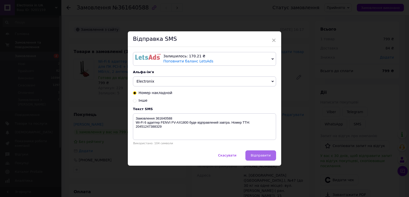
click at [257, 155] on span "Відправити" at bounding box center [261, 156] width 20 height 4
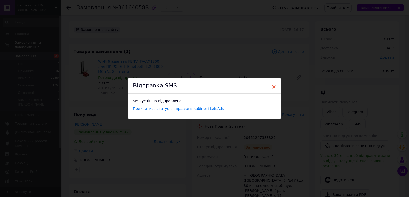
click at [272, 89] on span "×" at bounding box center [273, 87] width 5 height 9
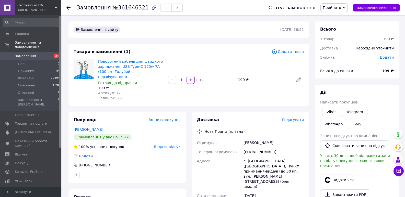
click at [118, 10] on span "№361646321" at bounding box center [130, 8] width 36 height 6
copy span "361646321"
click at [290, 118] on span "Редагувати" at bounding box center [293, 120] width 22 height 4
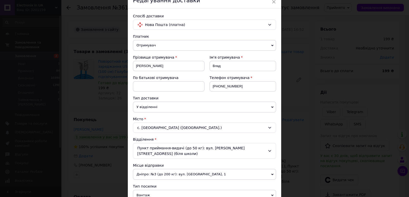
scroll to position [77, 0]
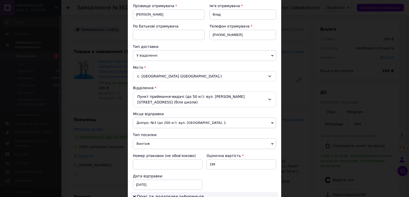
click at [144, 143] on span "Вантаж" at bounding box center [204, 144] width 143 height 11
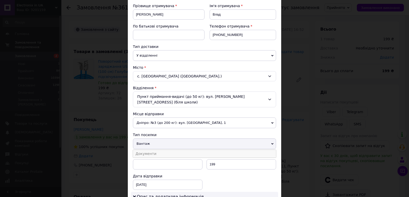
click at [147, 154] on li "Документи" at bounding box center [204, 154] width 143 height 8
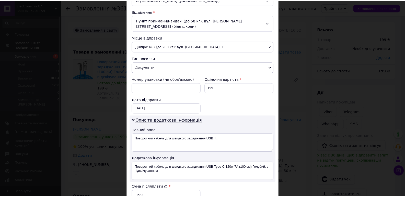
scroll to position [255, 0]
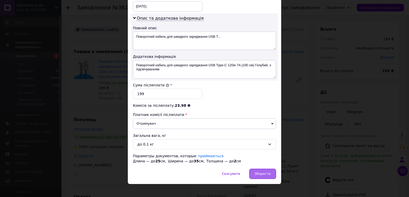
click at [254, 171] on div "Зберегти" at bounding box center [262, 174] width 27 height 10
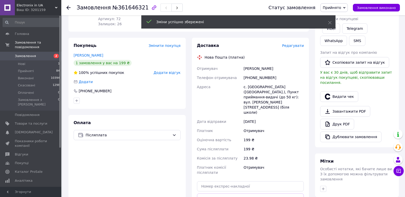
scroll to position [102, 0]
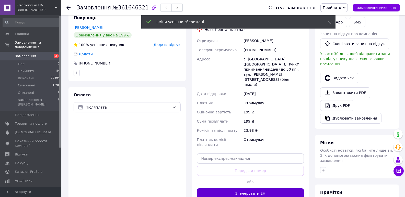
click at [251, 189] on button "Згенерувати ЕН" at bounding box center [250, 194] width 107 height 10
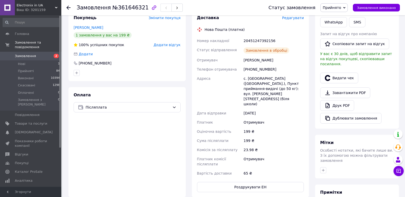
click at [263, 36] on div "20451247392156" at bounding box center [273, 40] width 62 height 9
copy div "20451247392156"
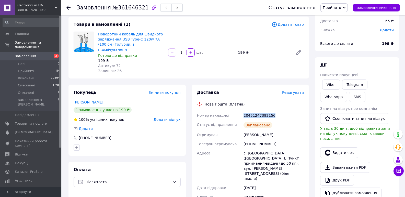
scroll to position [0, 0]
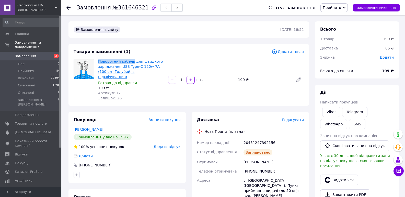
drag, startPoint x: 97, startPoint y: 61, endPoint x: 131, endPoint y: 63, distance: 33.5
click at [131, 63] on div "Поворотний кабель для швидкого заряджання USB Type-C 120w 7A (100 см) Голубий, …" at bounding box center [131, 80] width 70 height 44
copy link "Поворотний кабель"
click at [349, 125] on button "SMS" at bounding box center [357, 124] width 16 height 10
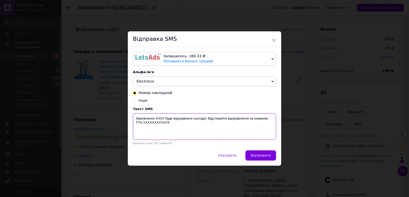
drag, startPoint x: 177, startPoint y: 126, endPoint x: 130, endPoint y: 116, distance: 48.0
click at [130, 116] on div "Залишилось: 166.33 ₴ Поповнити баланс LetsAds Підключити SMSClub Альфа-ім'я Ele…" at bounding box center [204, 98] width 153 height 103
paste textarea "361646321 Поворотний кабель буде відправлений завтра. Номер ТТН: 20451247392156"
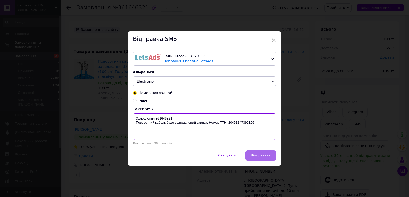
type textarea "Замовлення 361646321 Поворотний кабель буде відправлений завтра. Номер ТТН: 204…"
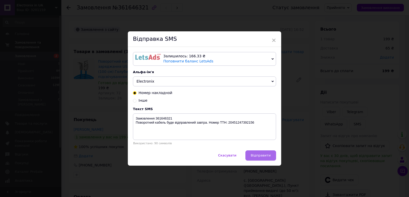
click at [266, 157] on span "Відправити" at bounding box center [261, 156] width 20 height 4
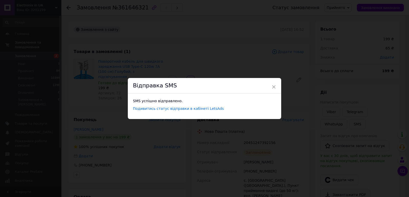
click at [270, 86] on div "Відправка SMS" at bounding box center [204, 86] width 153 height 16
click at [271, 86] on span "×" at bounding box center [273, 87] width 5 height 9
